Goal: Task Accomplishment & Management: Manage account settings

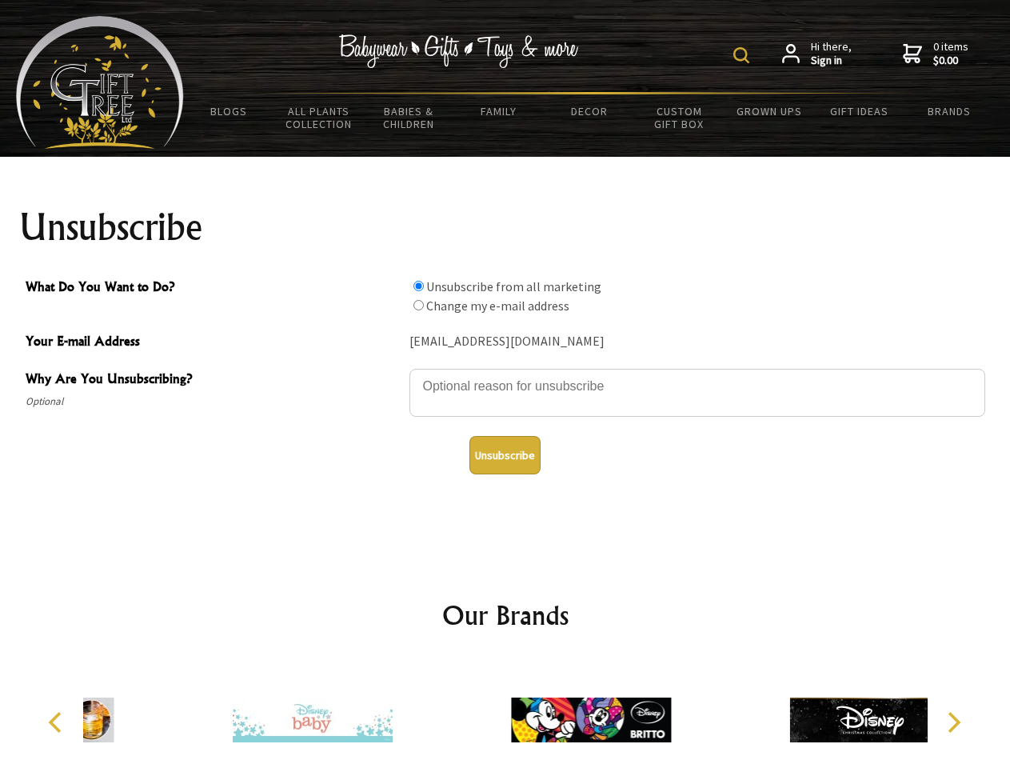
click at [744, 55] on img at bounding box center [741, 55] width 16 height 16
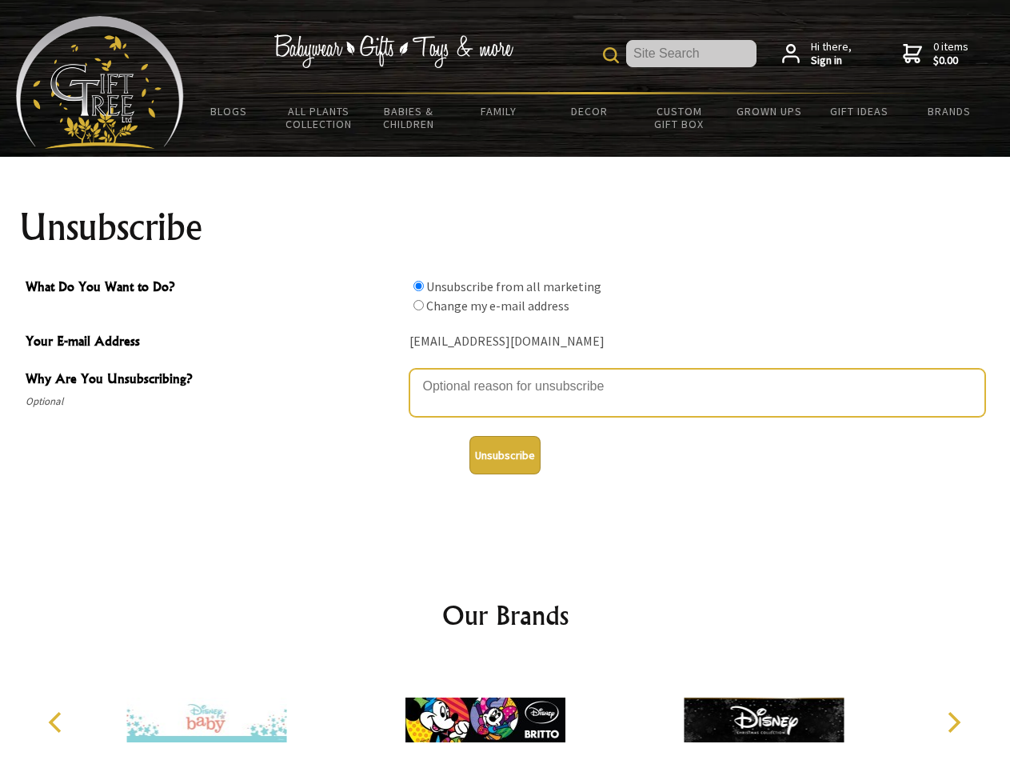
click at [505, 374] on textarea "Why Are You Unsubscribing?" at bounding box center [697, 393] width 576 height 48
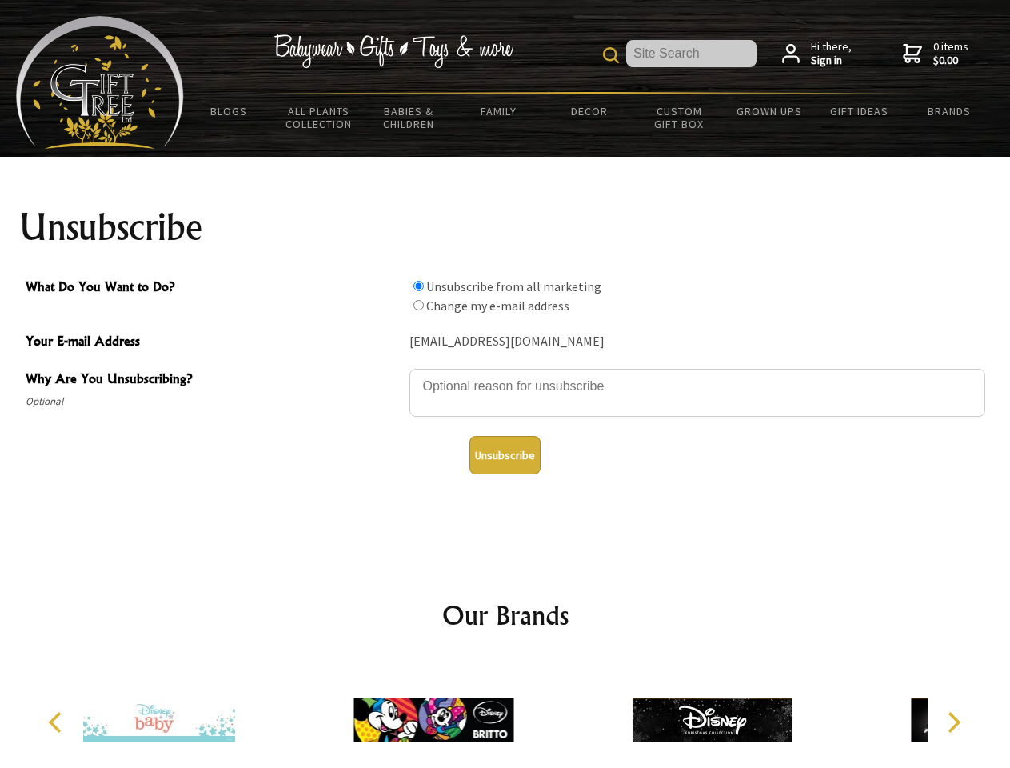
click at [418, 285] on input "What Do You Want to Do?" at bounding box center [418, 286] width 10 height 10
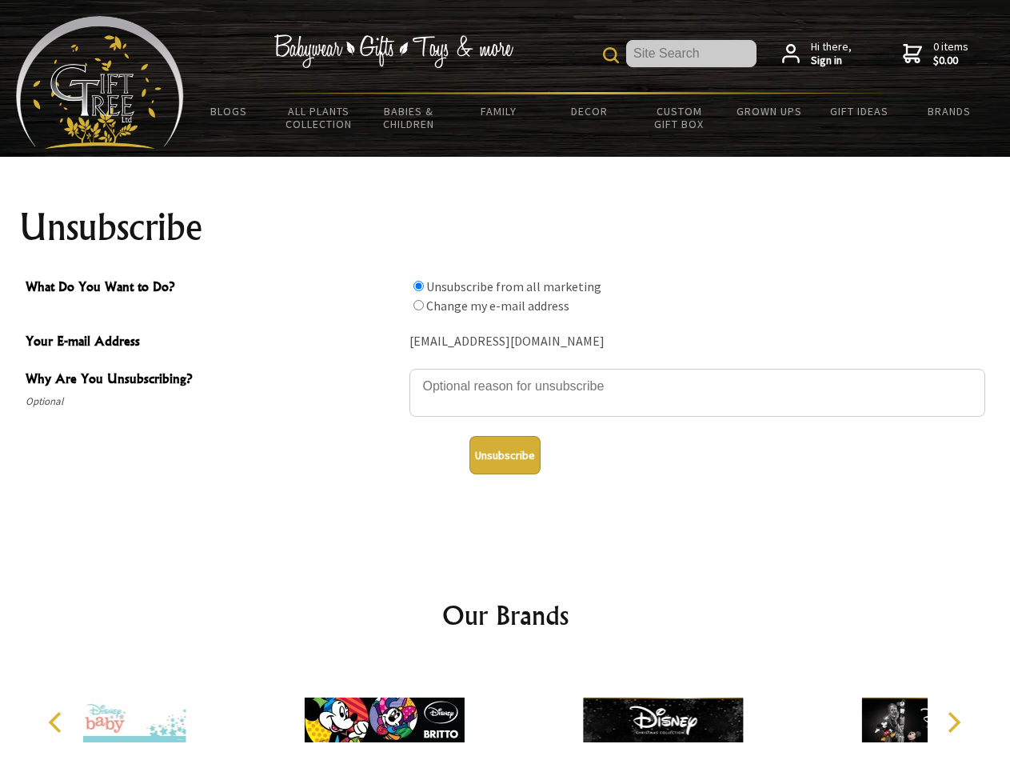
click at [418, 305] on input "What Do You Want to Do?" at bounding box center [418, 305] width 10 height 10
radio input "true"
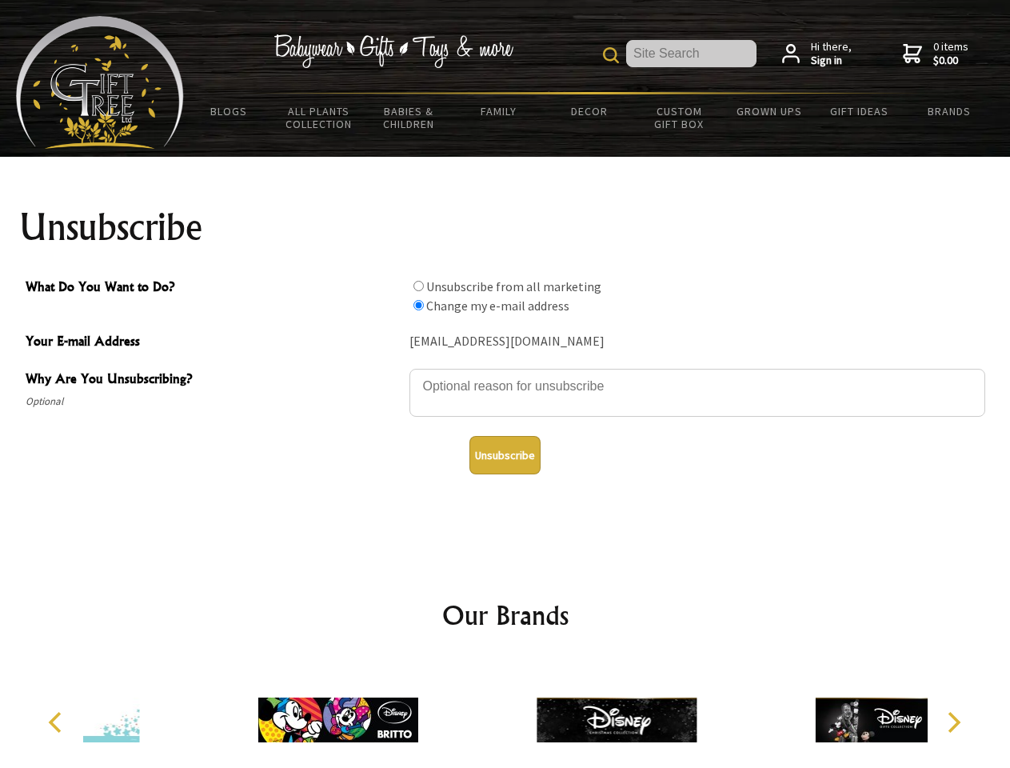
click at [504, 455] on button "Unsubscribe" at bounding box center [504, 455] width 71 height 38
click at [58, 722] on icon "Previous" at bounding box center [56, 722] width 21 height 21
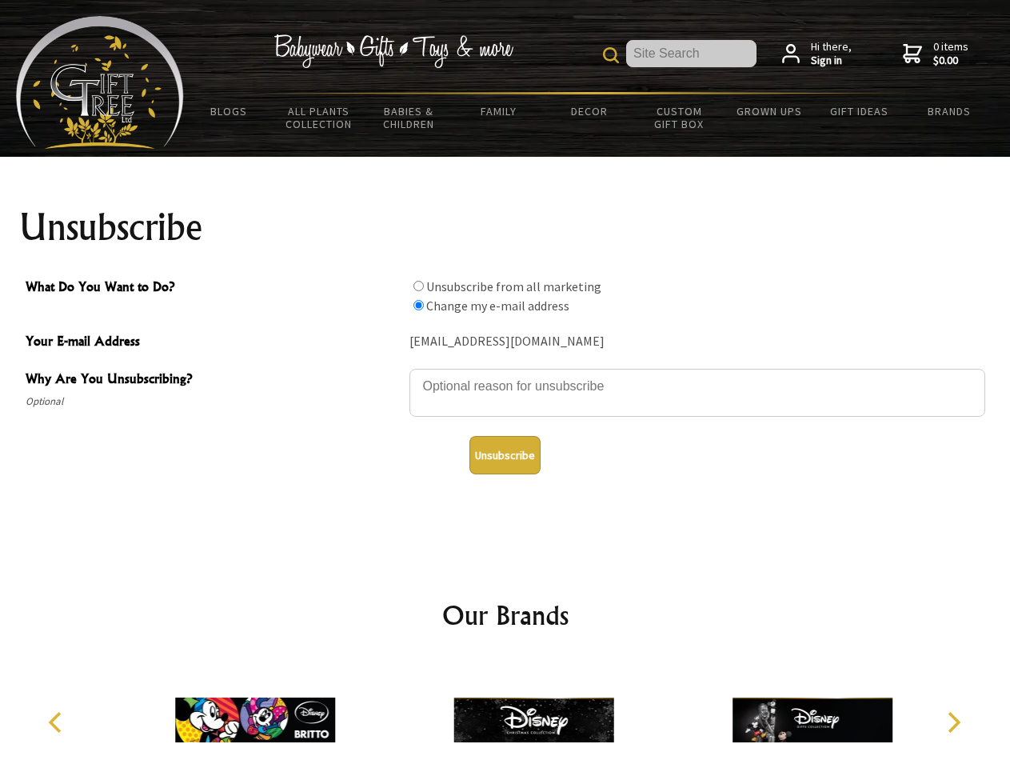
click at [953, 722] on icon "Next" at bounding box center [952, 722] width 21 height 21
